Goal: Task Accomplishment & Management: Use online tool/utility

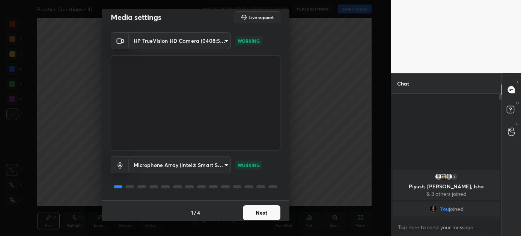
scroll to position [10, 0]
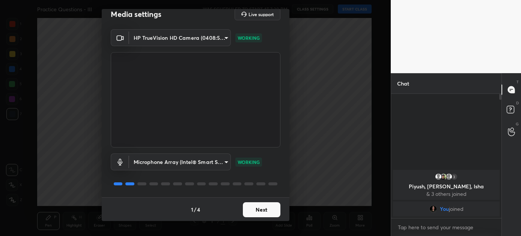
click at [255, 203] on button "Next" at bounding box center [262, 209] width 38 height 15
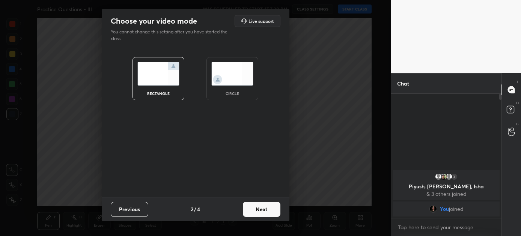
scroll to position [0, 0]
click at [255, 207] on button "Next" at bounding box center [262, 209] width 38 height 15
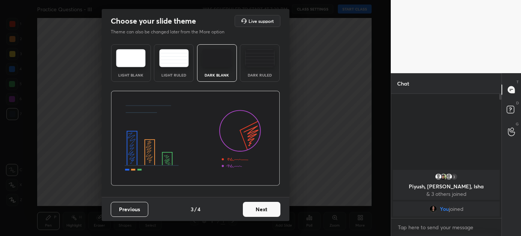
click at [255, 207] on button "Next" at bounding box center [262, 209] width 38 height 15
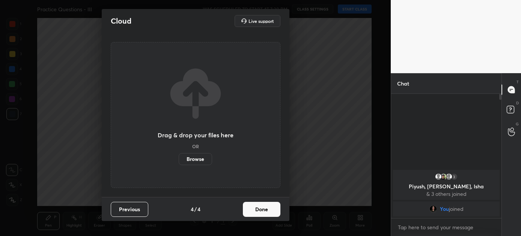
click at [255, 207] on button "Done" at bounding box center [262, 209] width 38 height 15
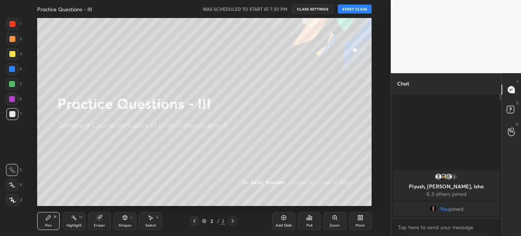
click at [353, 7] on button "START CLASS" at bounding box center [355, 9] width 34 height 9
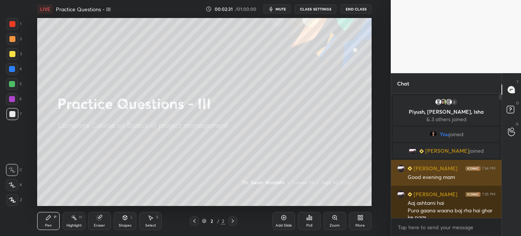
scroll to position [8, 0]
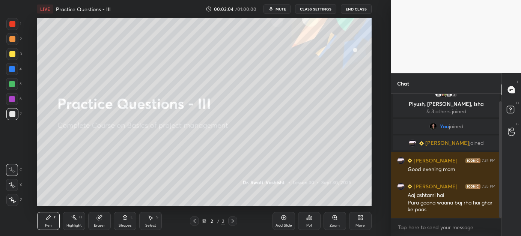
click at [358, 224] on div "More" at bounding box center [359, 226] width 9 height 4
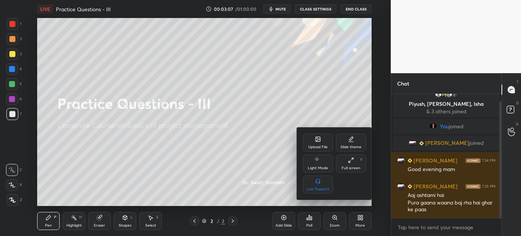
click at [318, 143] on div "Upload File" at bounding box center [318, 143] width 30 height 18
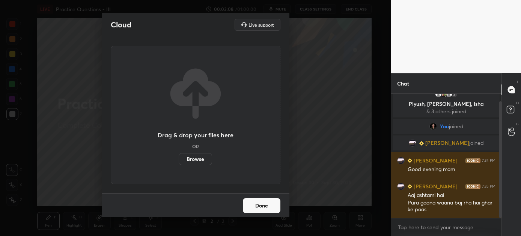
click at [186, 159] on label "Browse" at bounding box center [195, 159] width 33 height 12
click at [179, 159] on input "Browse" at bounding box center [179, 159] width 0 height 12
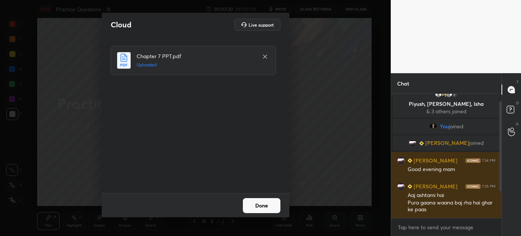
click at [260, 205] on button "Done" at bounding box center [262, 205] width 38 height 15
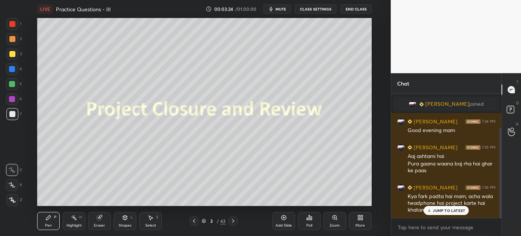
click at [447, 209] on p "JUMP TO LATEST" at bounding box center [449, 210] width 32 height 5
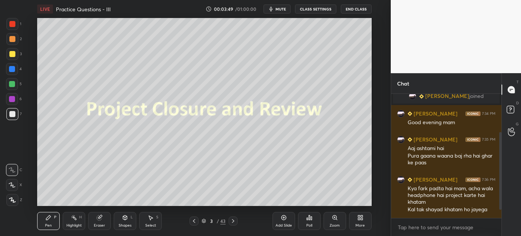
scroll to position [81, 0]
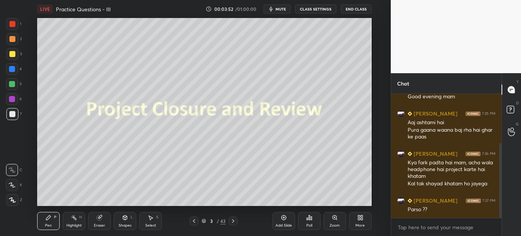
click at [232, 221] on icon at bounding box center [233, 221] width 6 height 6
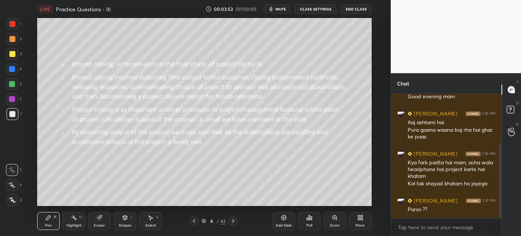
click at [193, 220] on icon at bounding box center [194, 221] width 2 height 4
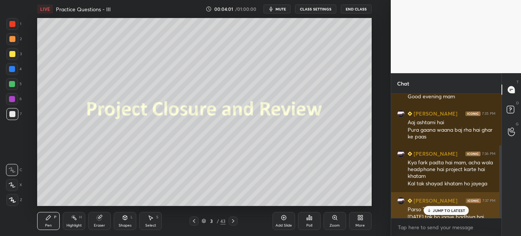
scroll to position [88, 0]
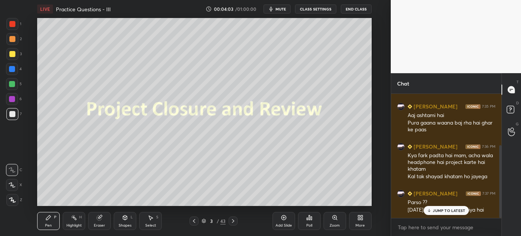
click at [436, 210] on p "JUMP TO LATEST" at bounding box center [449, 210] width 32 height 5
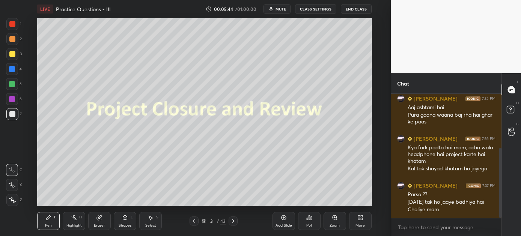
click at [232, 219] on icon at bounding box center [233, 221] width 6 height 6
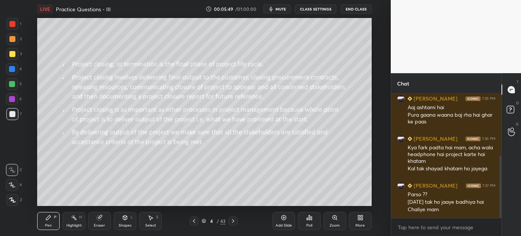
scroll to position [122, 0]
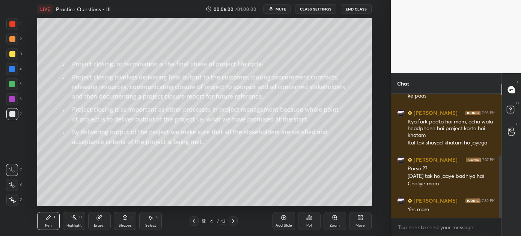
click at [127, 221] on div "Shapes L" at bounding box center [125, 221] width 23 height 18
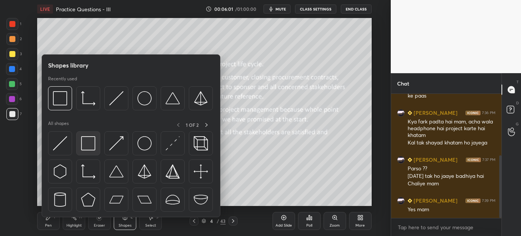
click at [90, 142] on img at bounding box center [88, 143] width 14 height 14
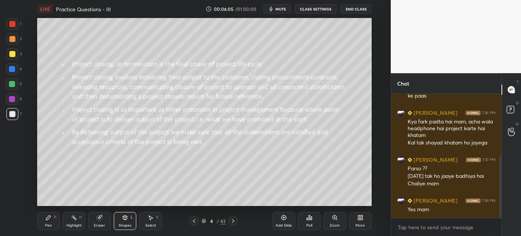
click at [9, 84] on div at bounding box center [12, 84] width 6 height 6
click at [233, 220] on icon at bounding box center [233, 221] width 6 height 6
click at [232, 220] on icon at bounding box center [233, 221] width 6 height 6
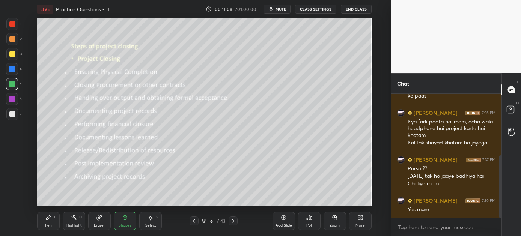
click at [54, 215] on div "Pen P" at bounding box center [48, 221] width 23 height 18
click at [234, 220] on icon at bounding box center [233, 221] width 6 height 6
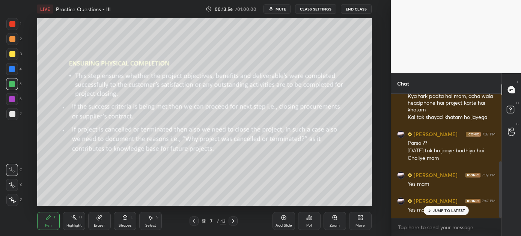
click at [437, 212] on p "JUMP TO LATEST" at bounding box center [449, 210] width 32 height 5
click at [233, 222] on icon at bounding box center [233, 221] width 6 height 6
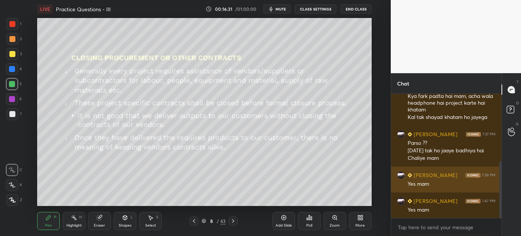
scroll to position [147, 0]
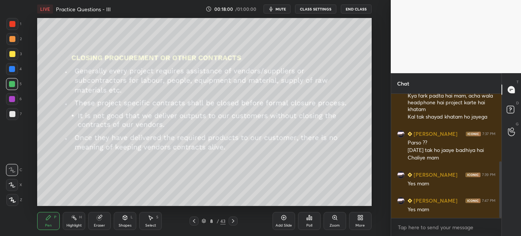
click at [233, 219] on icon at bounding box center [233, 221] width 6 height 6
click at [232, 221] on icon at bounding box center [233, 221] width 6 height 6
click at [233, 218] on icon at bounding box center [233, 221] width 6 height 6
drag, startPoint x: 232, startPoint y: 220, endPoint x: 234, endPoint y: 214, distance: 6.1
click at [232, 219] on icon at bounding box center [233, 221] width 6 height 6
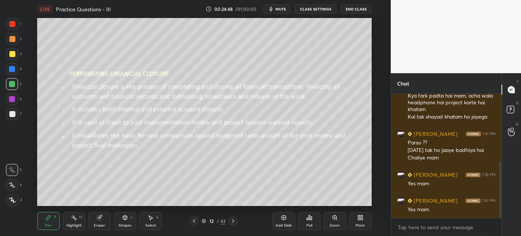
click at [232, 222] on icon at bounding box center [233, 221] width 6 height 6
click at [232, 221] on icon at bounding box center [233, 221] width 6 height 6
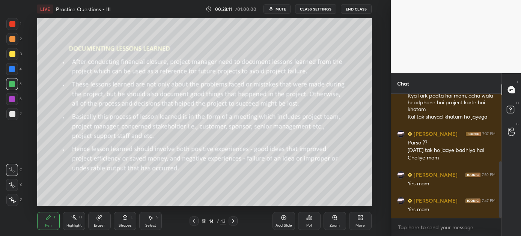
click at [233, 221] on icon at bounding box center [233, 221] width 6 height 6
click at [194, 223] on icon at bounding box center [194, 221] width 6 height 6
click at [231, 223] on icon at bounding box center [233, 221] width 6 height 6
click at [232, 220] on icon at bounding box center [233, 221] width 6 height 6
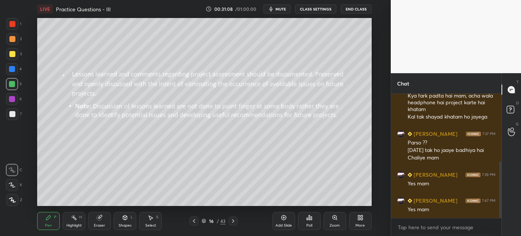
click at [233, 219] on icon at bounding box center [233, 221] width 6 height 6
click at [233, 221] on icon at bounding box center [233, 221] width 2 height 4
click at [232, 221] on icon at bounding box center [233, 221] width 6 height 6
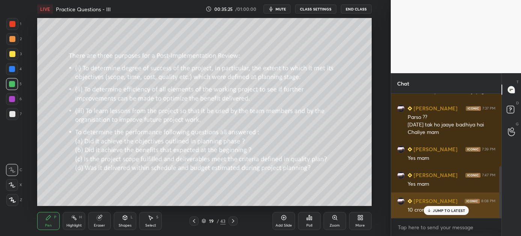
drag, startPoint x: 455, startPoint y: 209, endPoint x: 451, endPoint y: 213, distance: 5.8
click at [454, 209] on p "JUMP TO LATEST" at bounding box center [449, 210] width 32 height 5
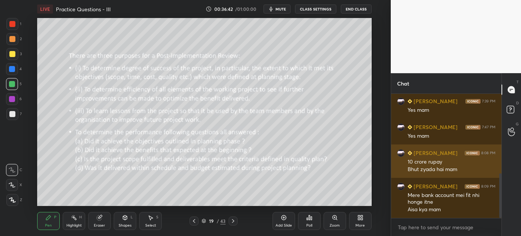
scroll to position [235, 0]
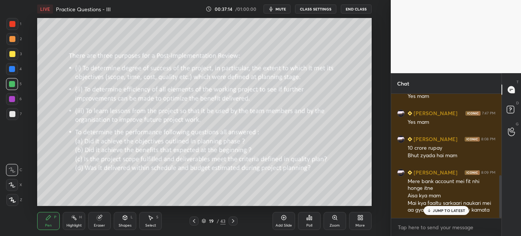
click at [448, 209] on p "JUMP TO LATEST" at bounding box center [449, 210] width 32 height 5
click at [232, 221] on icon at bounding box center [233, 221] width 6 height 6
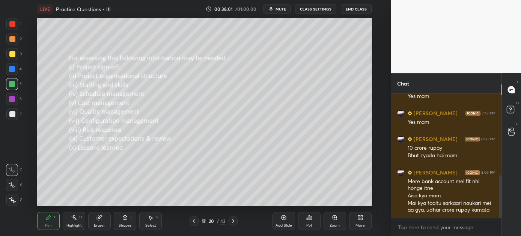
click at [195, 221] on icon at bounding box center [194, 221] width 6 height 6
click at [233, 221] on icon at bounding box center [233, 221] width 2 height 4
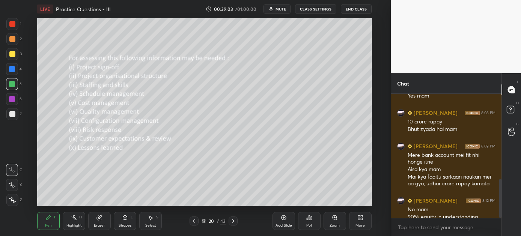
scroll to position [269, 0]
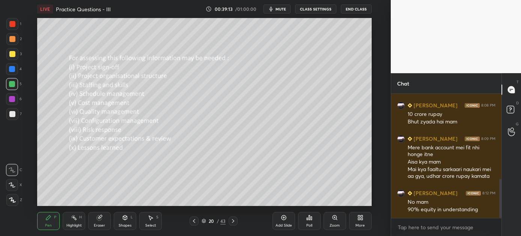
click at [233, 220] on icon at bounding box center [233, 221] width 6 height 6
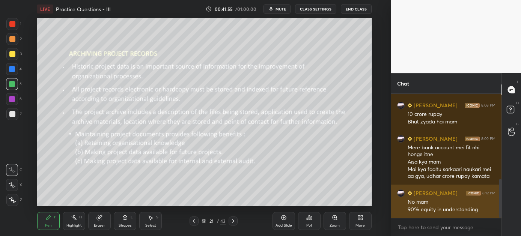
scroll to position [301, 0]
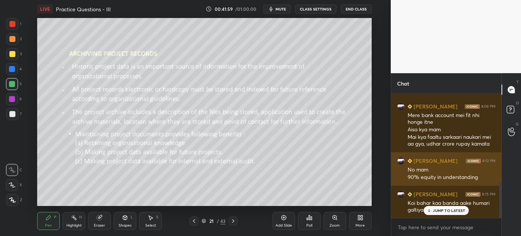
click at [465, 210] on div "JUMP TO LATEST" at bounding box center [446, 210] width 45 height 9
click at [465, 210] on div "Koi bahar kaa banda aake humari galtiyan dhundhta hai" at bounding box center [451, 207] width 88 height 14
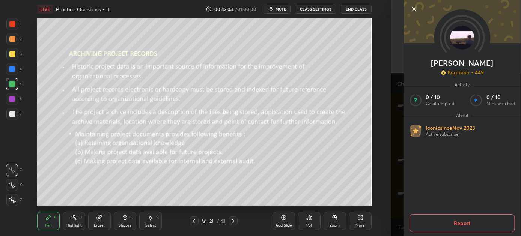
click at [414, 8] on icon at bounding box center [414, 9] width 4 height 4
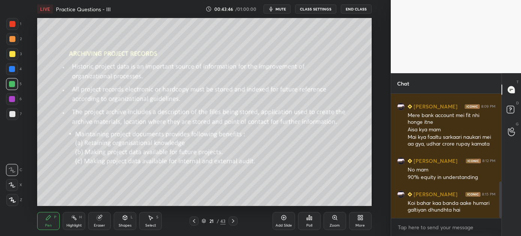
click at [232, 222] on icon at bounding box center [233, 221] width 2 height 4
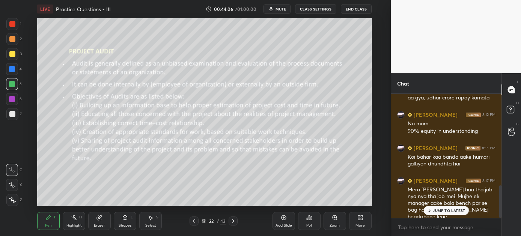
click at [450, 209] on p "JUMP TO LATEST" at bounding box center [449, 210] width 32 height 5
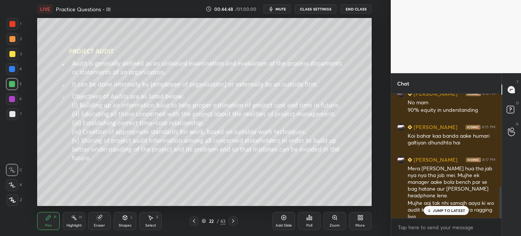
click at [449, 209] on p "JUMP TO LATEST" at bounding box center [449, 210] width 32 height 5
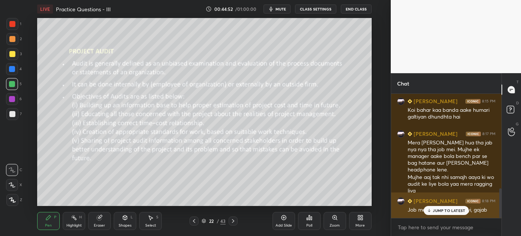
click at [442, 211] on p "JUMP TO LATEST" at bounding box center [449, 210] width 32 height 5
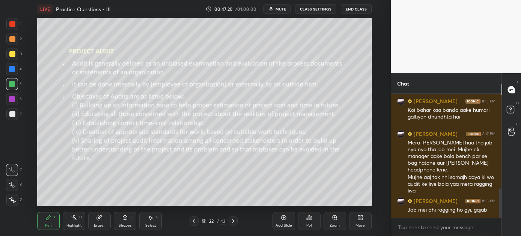
click at [230, 220] on icon at bounding box center [233, 221] width 6 height 6
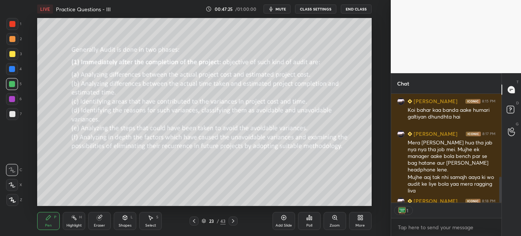
scroll to position [2, 2]
click at [236, 220] on icon at bounding box center [233, 221] width 6 height 6
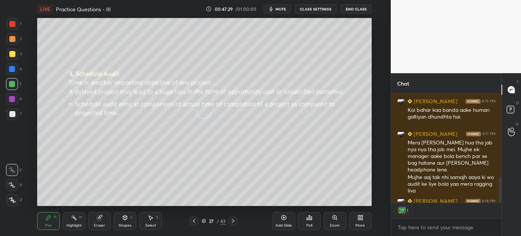
click at [236, 220] on icon at bounding box center [233, 221] width 6 height 6
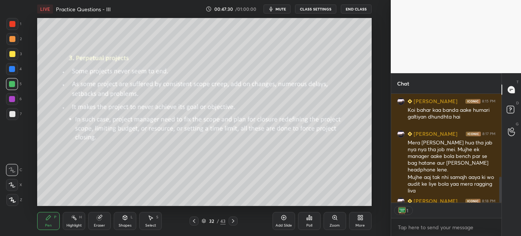
click at [236, 220] on icon at bounding box center [233, 221] width 6 height 6
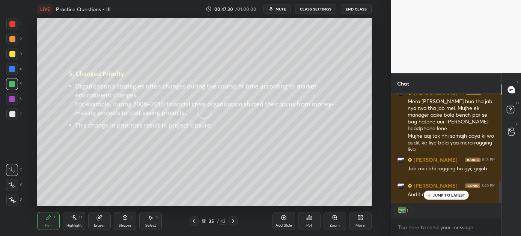
click at [236, 220] on icon at bounding box center [233, 221] width 6 height 6
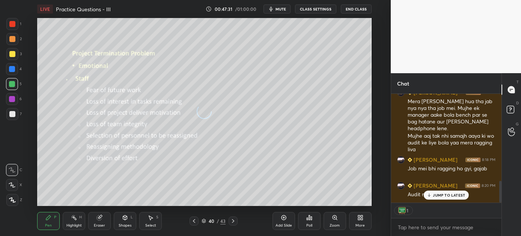
click at [236, 220] on icon at bounding box center [233, 221] width 6 height 6
click at [446, 195] on p "JUMP TO LATEST" at bounding box center [449, 195] width 32 height 5
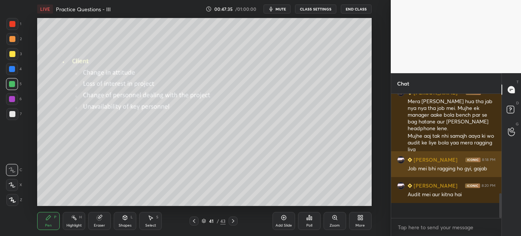
scroll to position [420, 0]
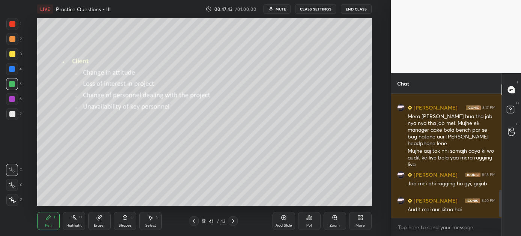
click at [193, 219] on icon at bounding box center [194, 221] width 6 height 6
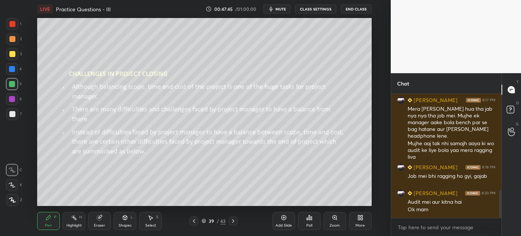
click at [193, 219] on icon at bounding box center [194, 221] width 6 height 6
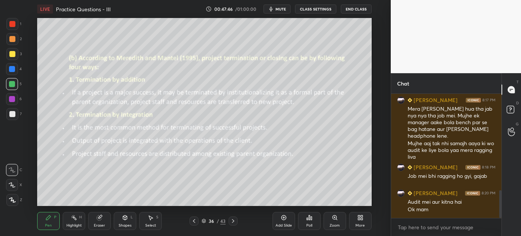
click at [193, 219] on icon at bounding box center [194, 221] width 6 height 6
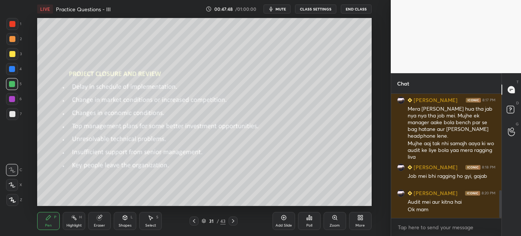
click at [193, 219] on icon at bounding box center [194, 221] width 6 height 6
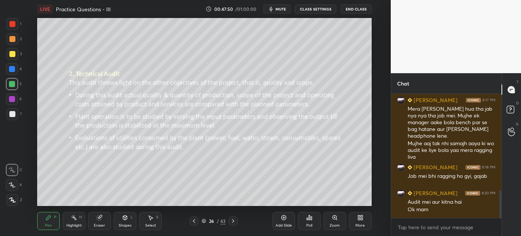
click at [193, 219] on icon at bounding box center [194, 221] width 6 height 6
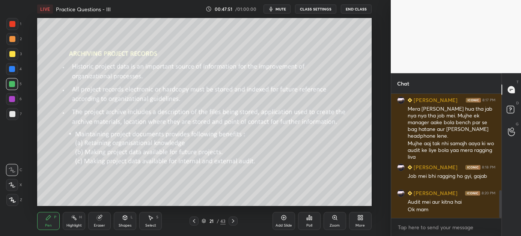
click at [193, 219] on icon at bounding box center [194, 221] width 6 height 6
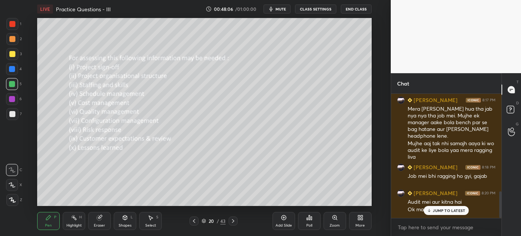
scroll to position [453, 0]
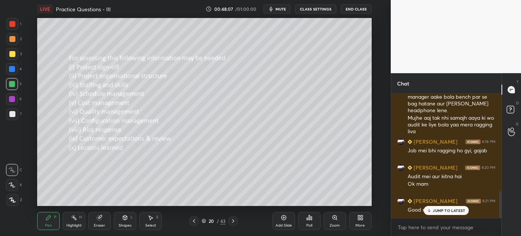
click at [353, 7] on button "End Class" at bounding box center [356, 9] width 31 height 9
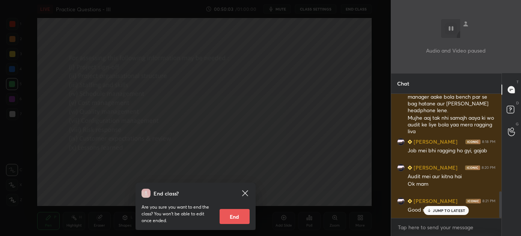
click at [233, 219] on button "End" at bounding box center [234, 216] width 30 height 15
type textarea "x"
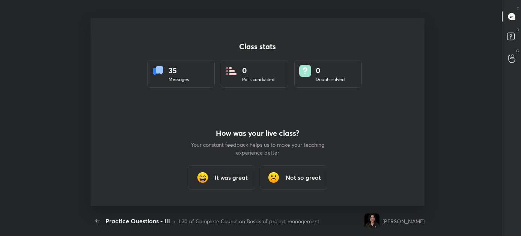
scroll to position [37333, 37007]
